Goal: Transaction & Acquisition: Purchase product/service

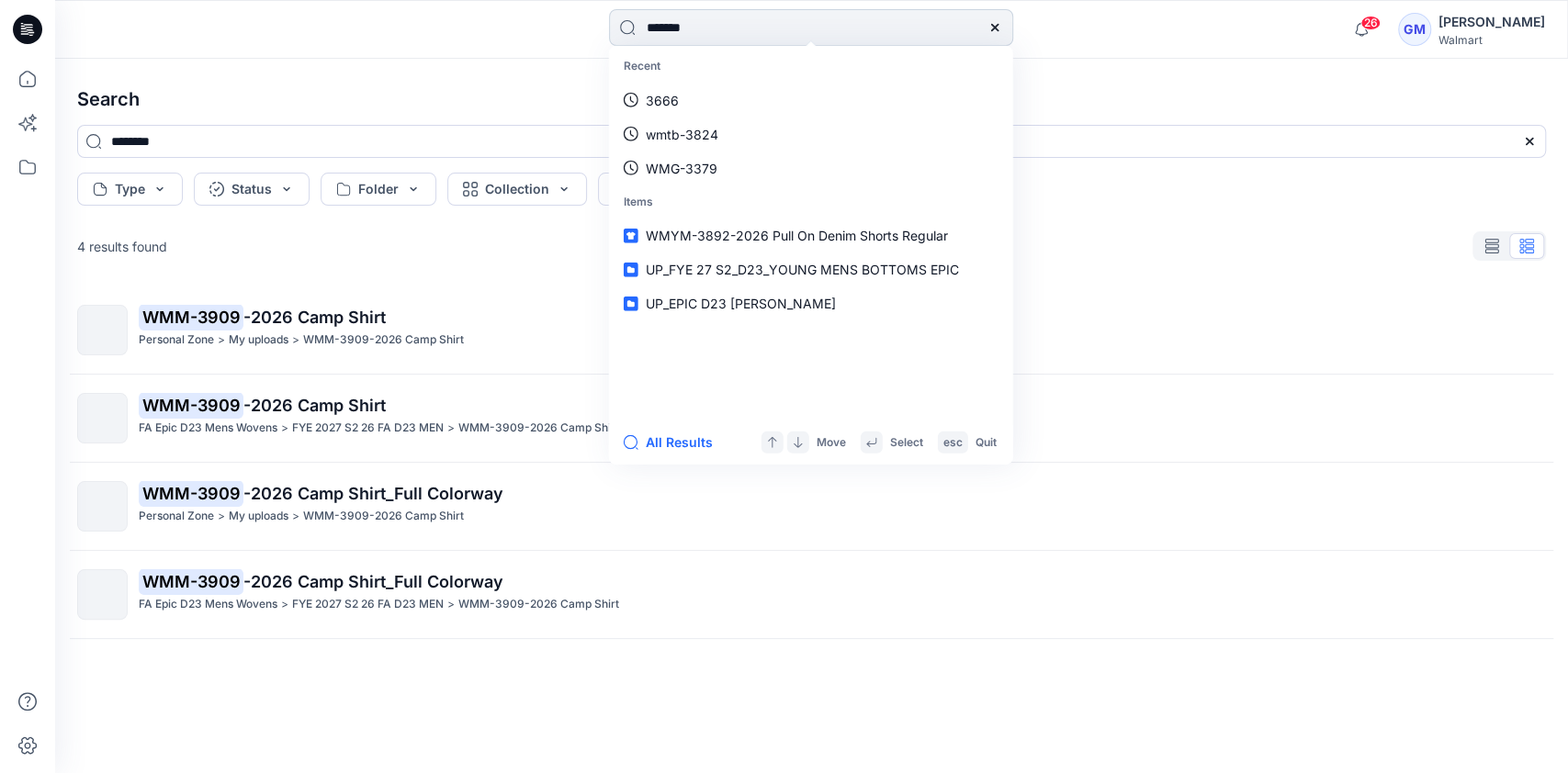
type input "********"
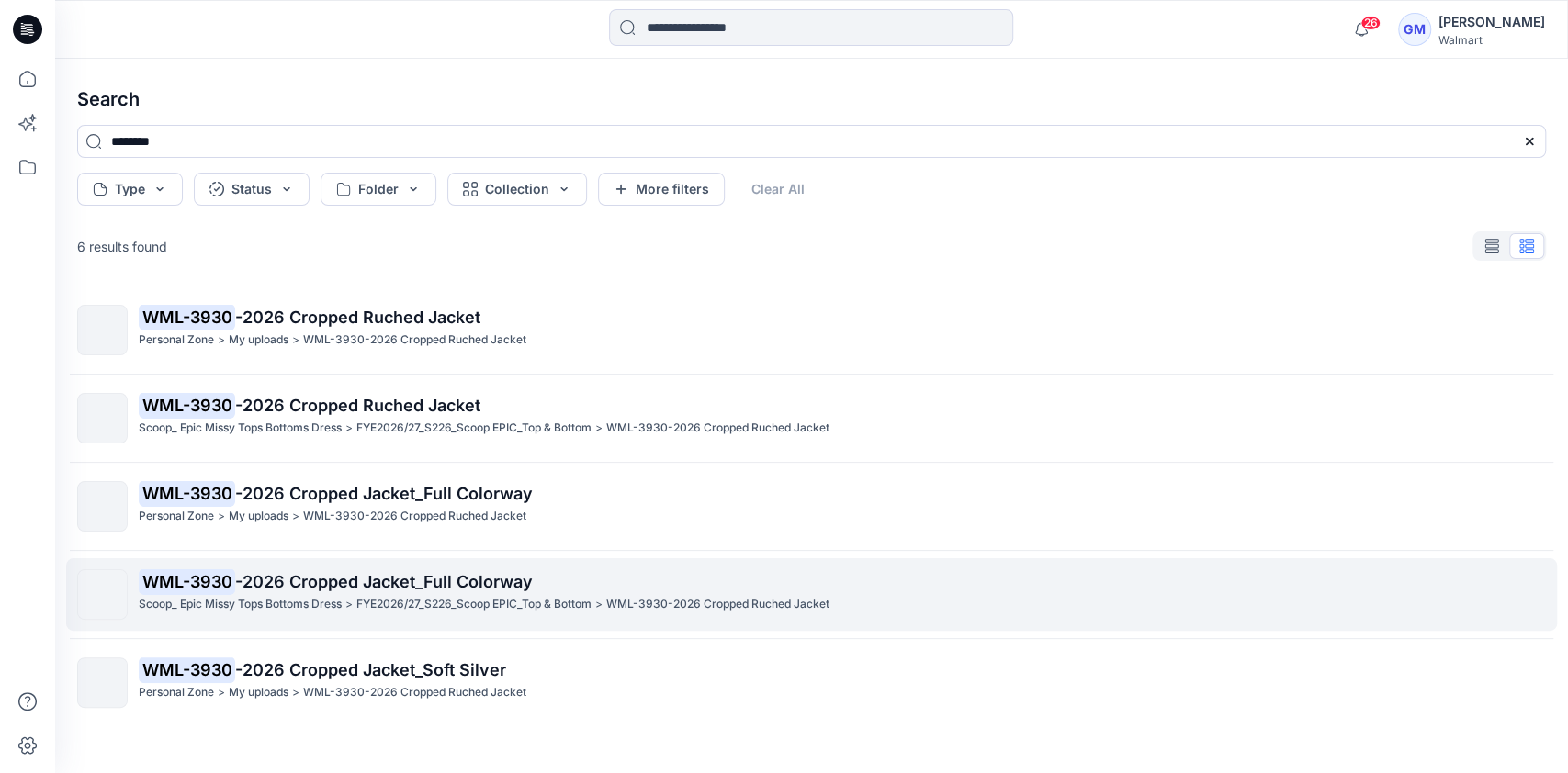
click at [453, 592] on p "WML-3930 -2026 Cropped Jacket_Full Colorway" at bounding box center [842, 582] width 1407 height 26
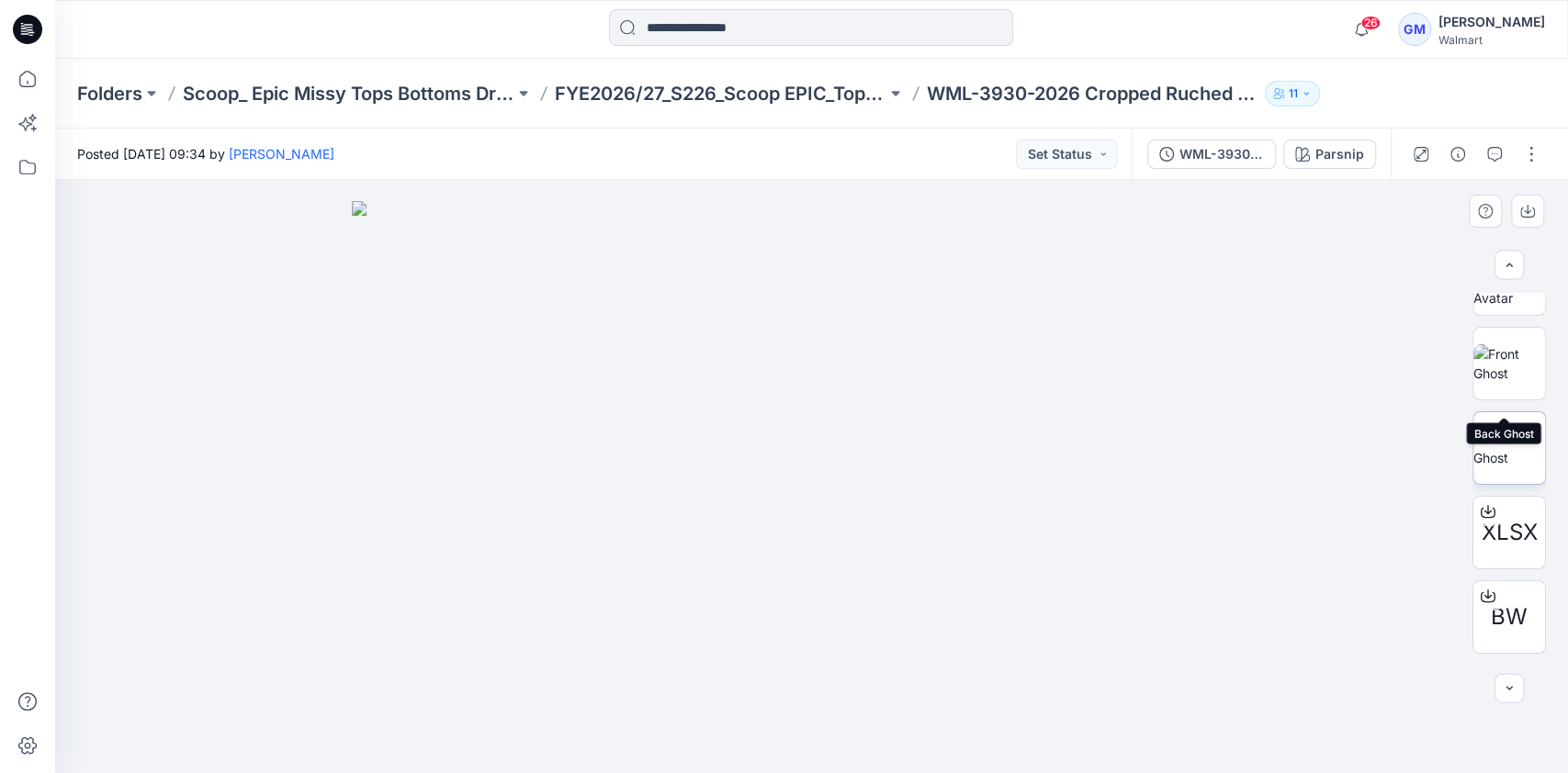
scroll to position [212, 0]
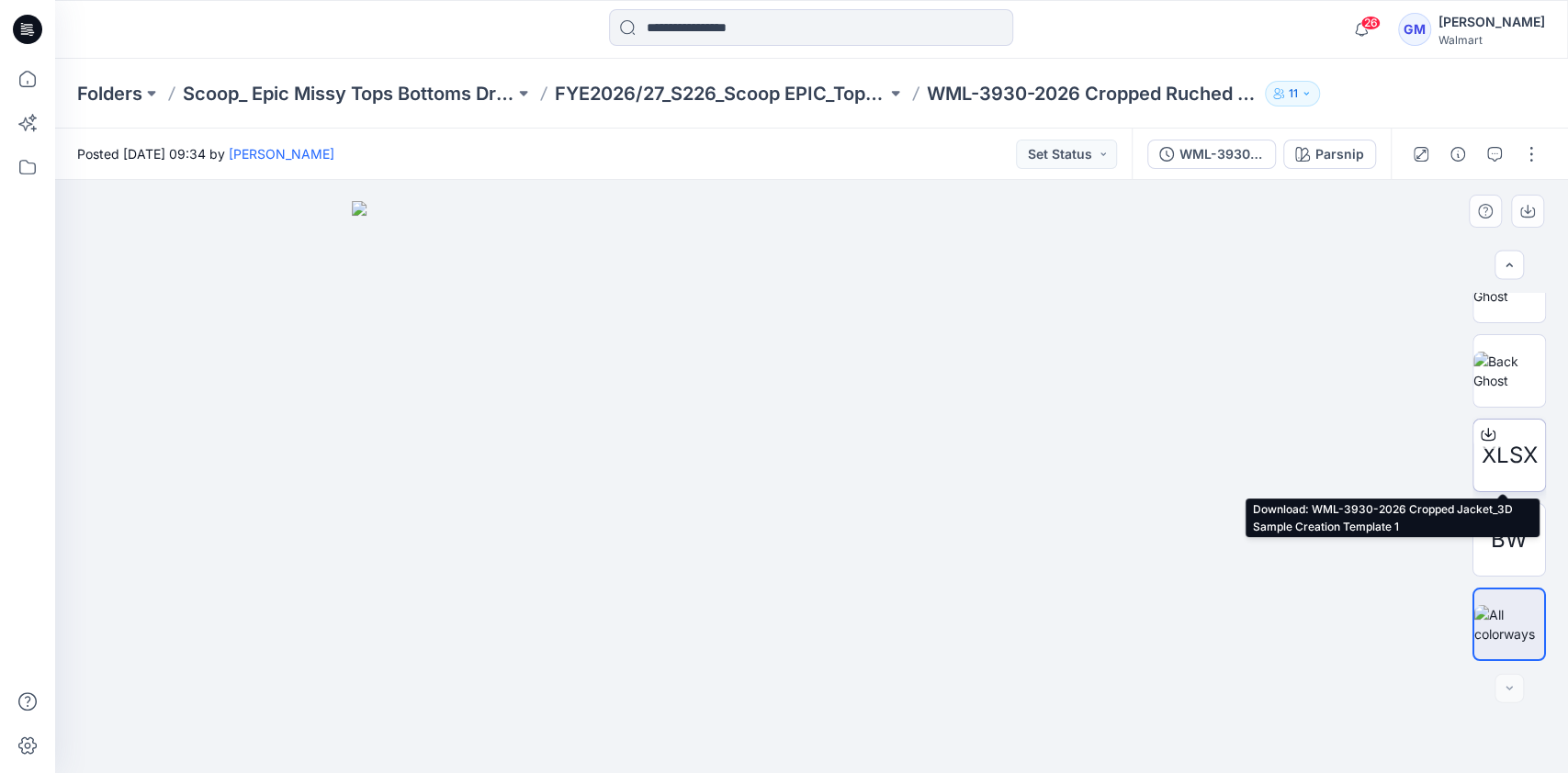
click at [1485, 427] on icon at bounding box center [1488, 435] width 15 height 15
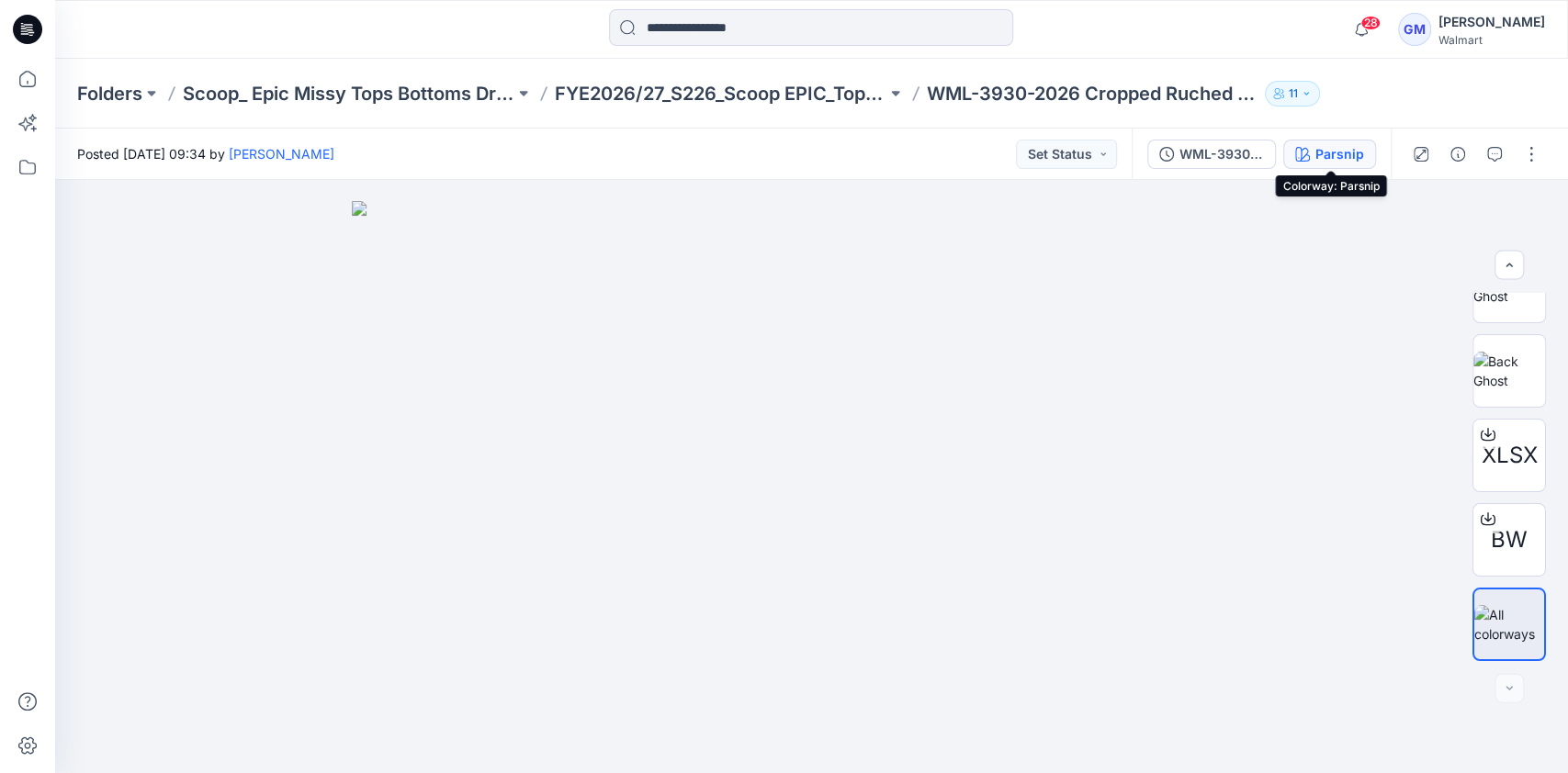
click at [1347, 151] on div "Parsnip" at bounding box center [1340, 155] width 49 height 20
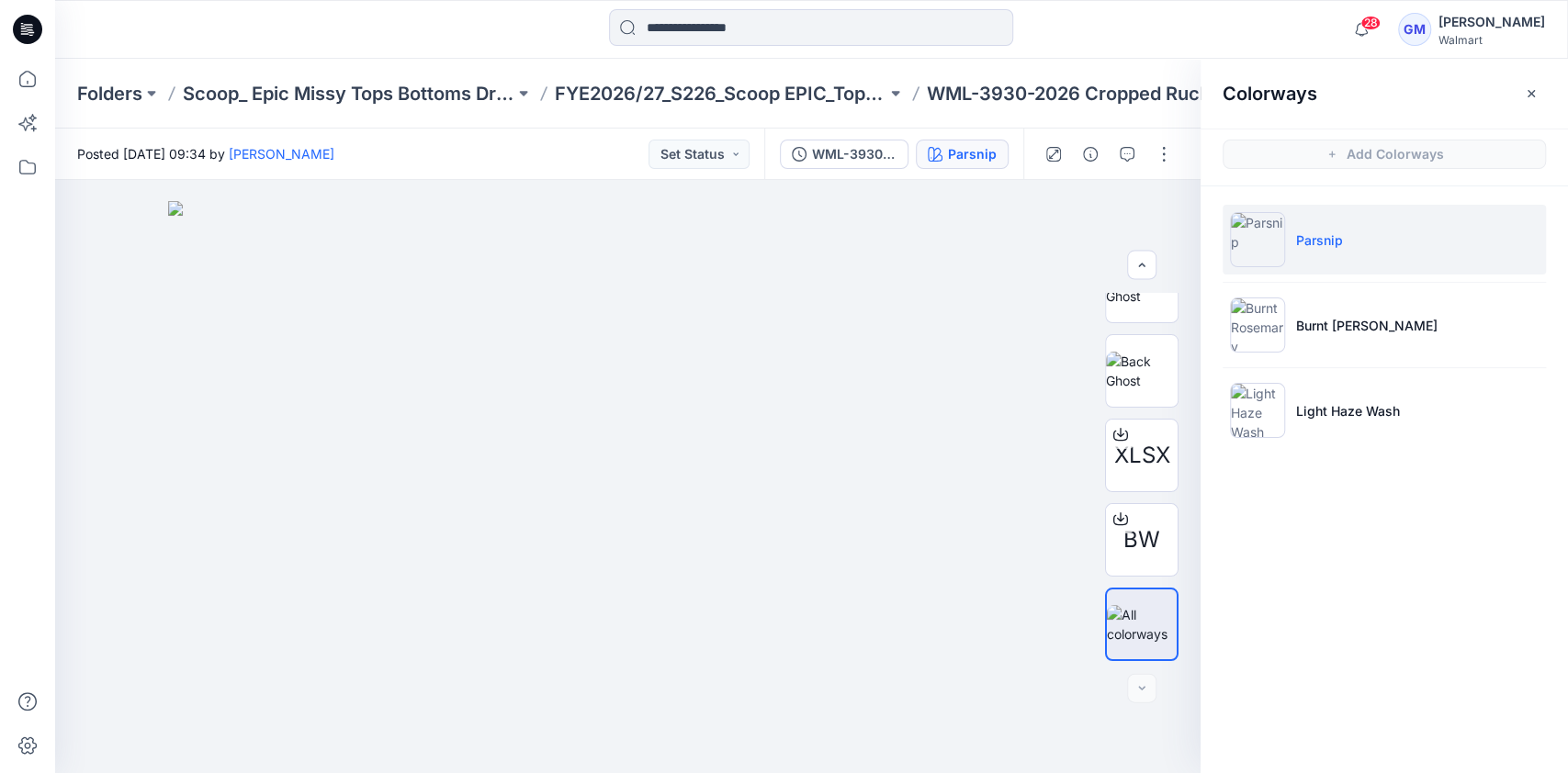
click at [1250, 221] on img at bounding box center [1257, 239] width 55 height 55
